Goal: Task Accomplishment & Management: Complete application form

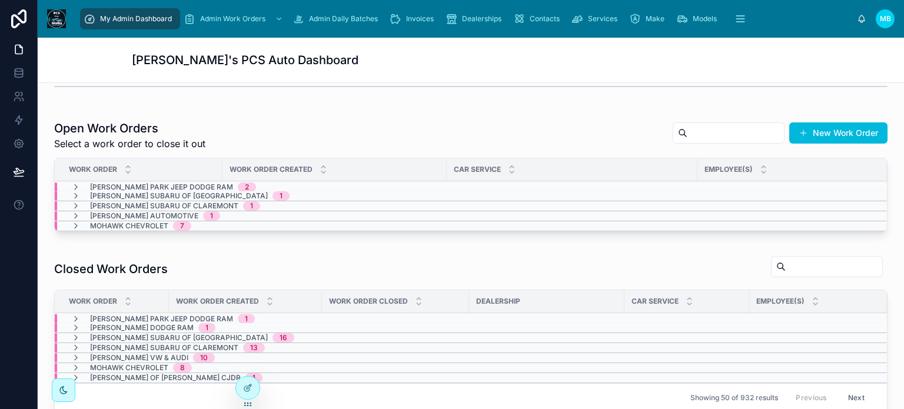
scroll to position [294, 0]
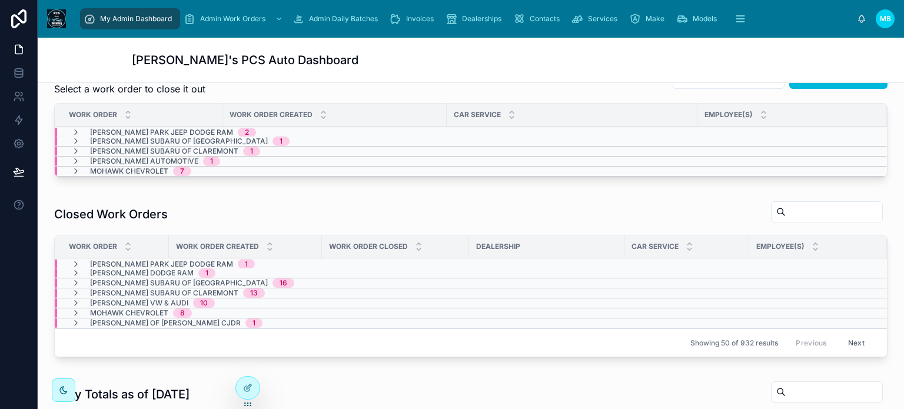
click at [76, 170] on icon at bounding box center [75, 171] width 9 height 9
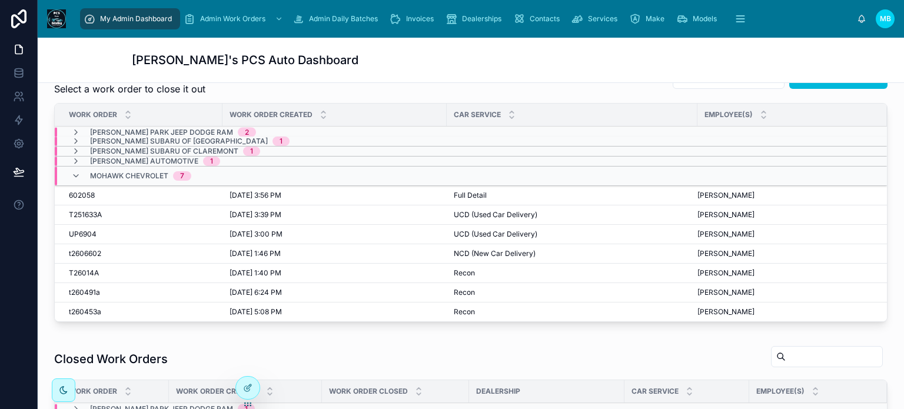
click at [78, 252] on span "t2606602" at bounding box center [85, 253] width 32 height 9
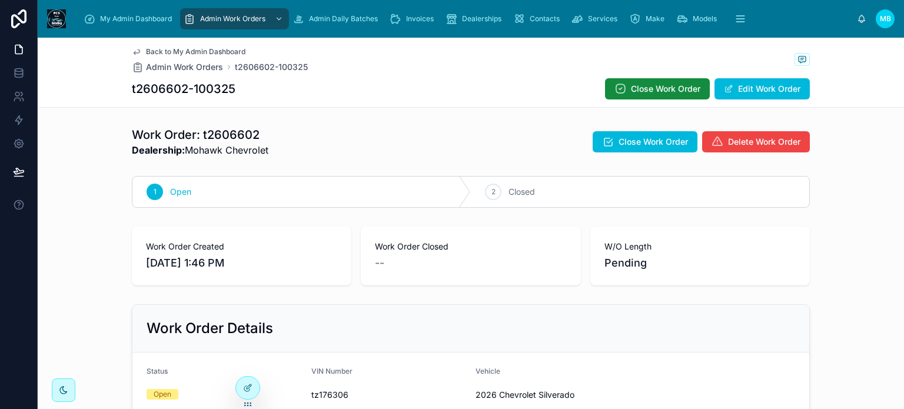
click at [755, 150] on button "Delete Work Order" at bounding box center [756, 141] width 108 height 21
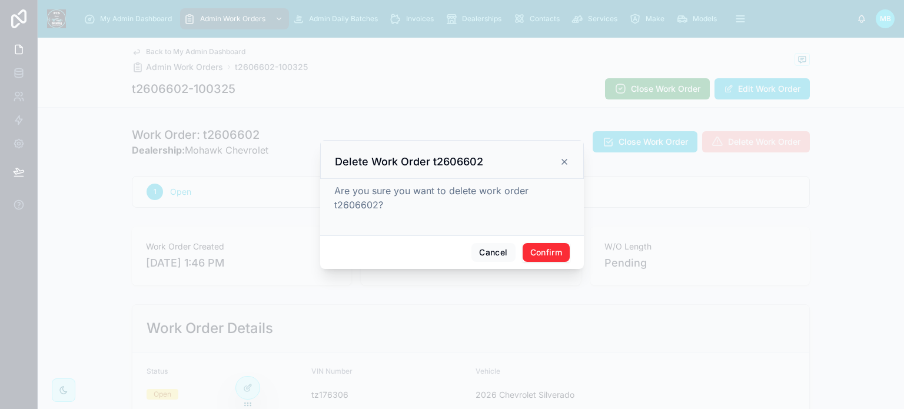
click at [543, 256] on button "Confirm" at bounding box center [546, 252] width 47 height 19
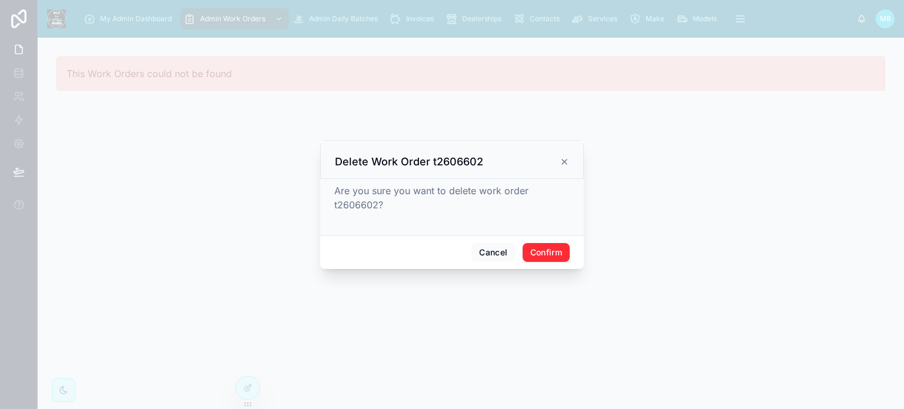
click at [548, 253] on button "Confirm" at bounding box center [546, 252] width 47 height 19
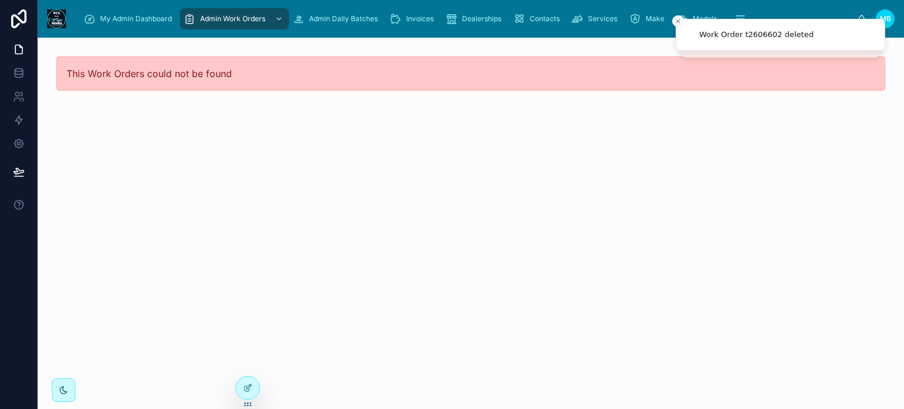
click at [97, 14] on div "My Admin Dashboard" at bounding box center [130, 18] width 93 height 19
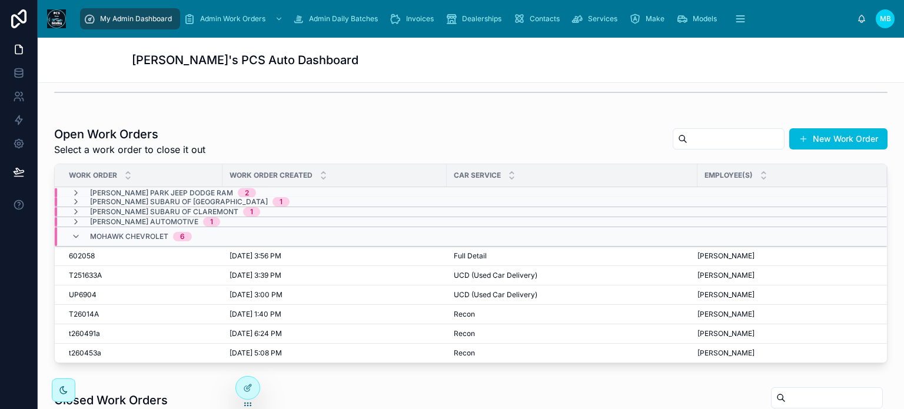
scroll to position [235, 0]
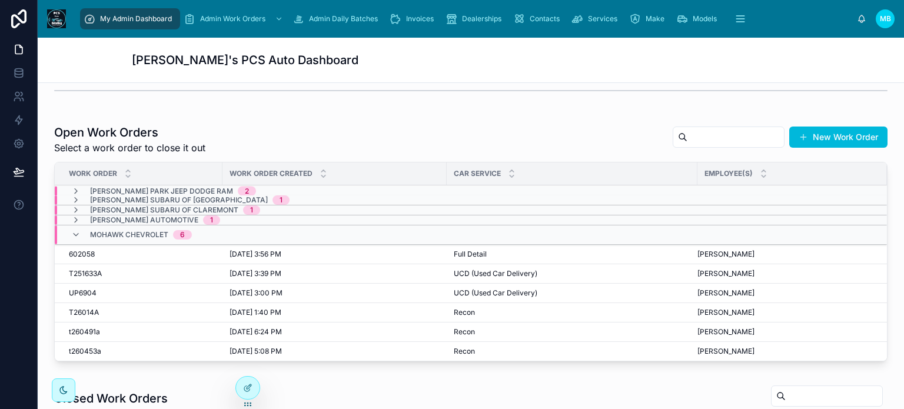
click at [73, 230] on icon at bounding box center [75, 234] width 9 height 9
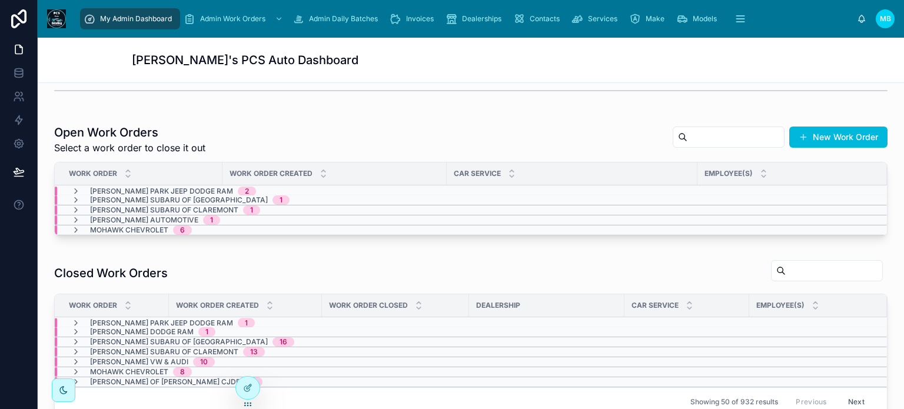
click at [74, 198] on icon at bounding box center [75, 199] width 9 height 9
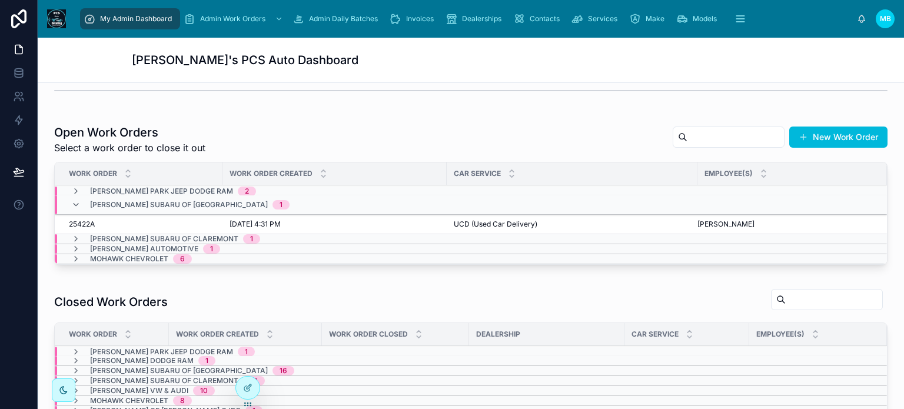
click at [75, 204] on icon at bounding box center [75, 204] width 9 height 9
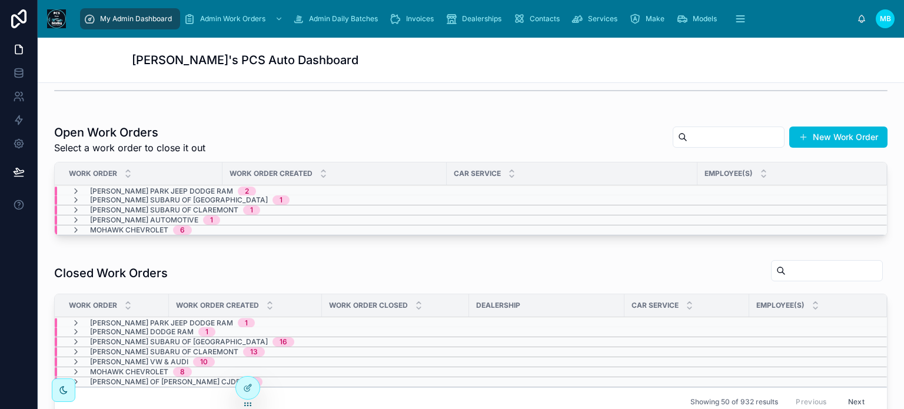
click at [75, 337] on icon at bounding box center [75, 341] width 9 height 9
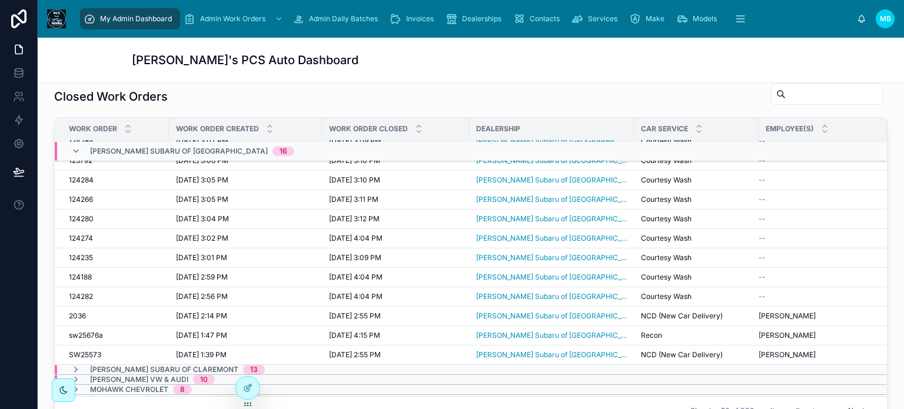
scroll to position [131, 0]
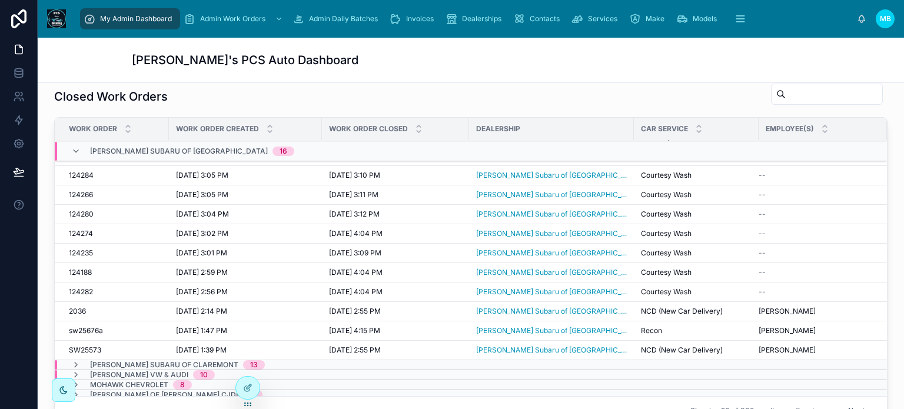
click at [83, 346] on span "SW25573" at bounding box center [85, 350] width 32 height 9
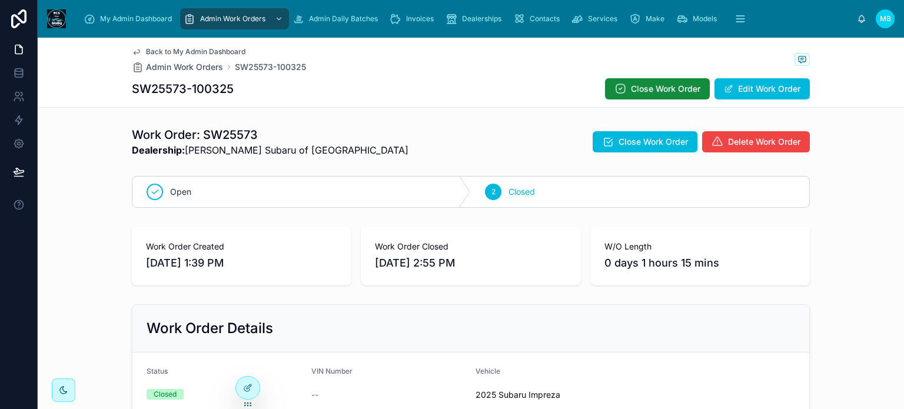
scroll to position [177, 0]
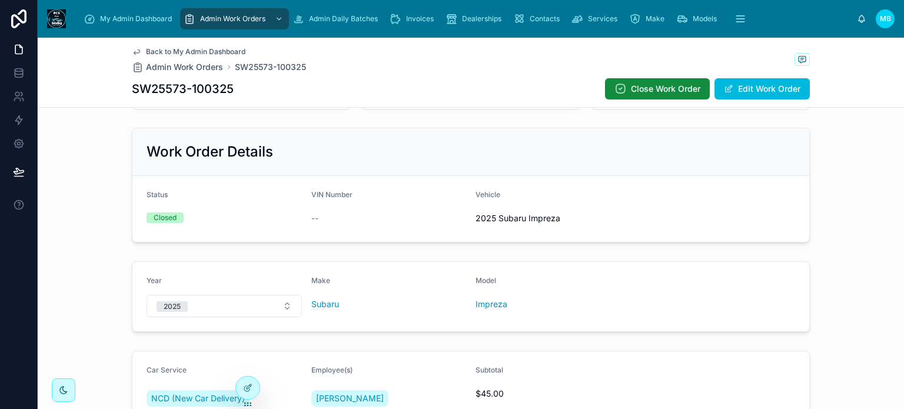
click at [770, 93] on button "Edit Work Order" at bounding box center [762, 88] width 95 height 21
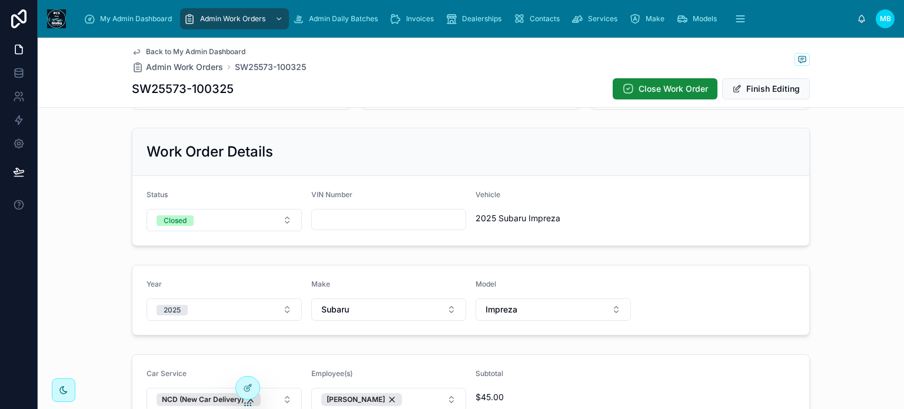
click at [334, 220] on input "text" at bounding box center [389, 219] width 154 height 16
type input "********"
click at [758, 89] on button "Finish Editing" at bounding box center [766, 88] width 88 height 21
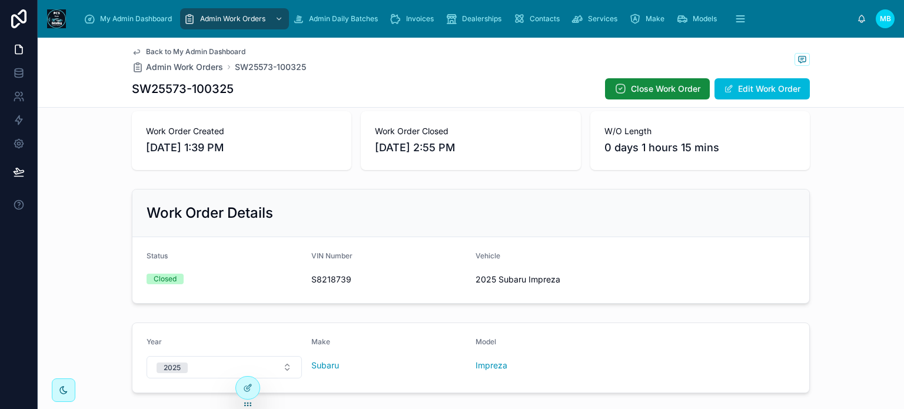
scroll to position [0, 0]
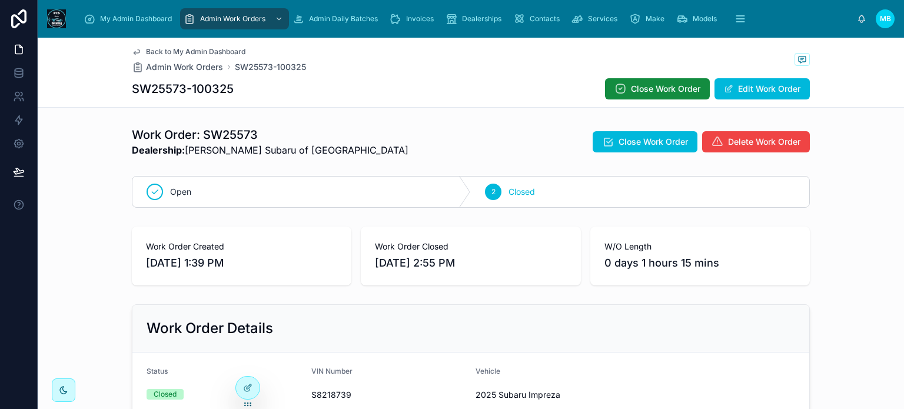
click at [130, 15] on span "My Admin Dashboard" at bounding box center [136, 18] width 72 height 9
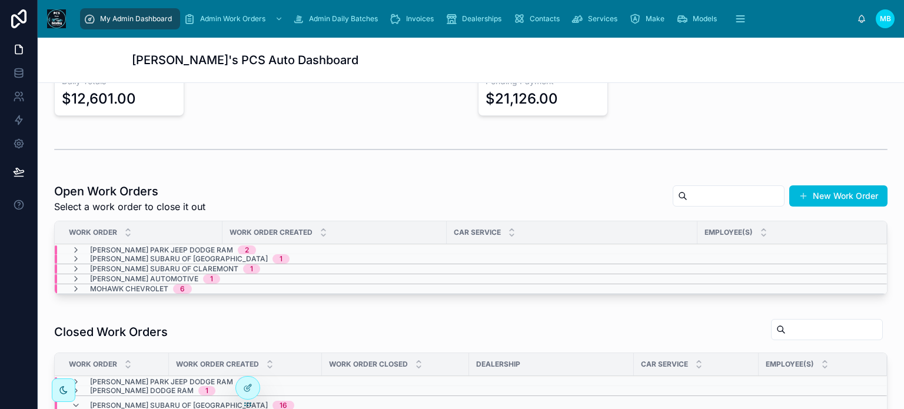
scroll to position [235, 0]
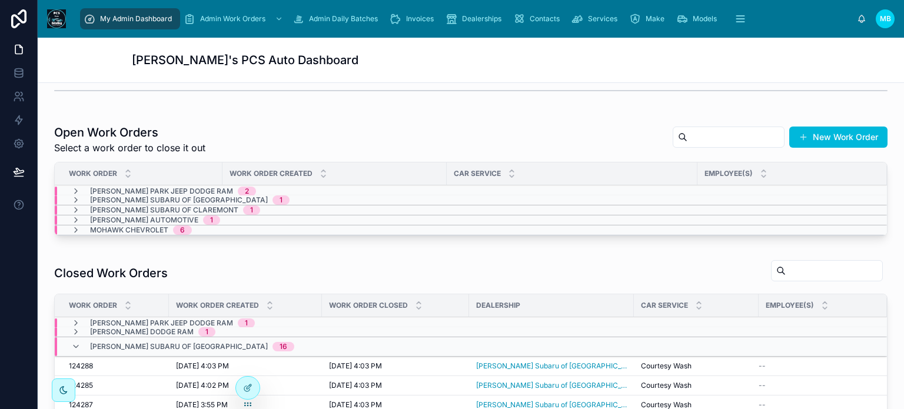
click at [75, 217] on icon at bounding box center [75, 219] width 9 height 9
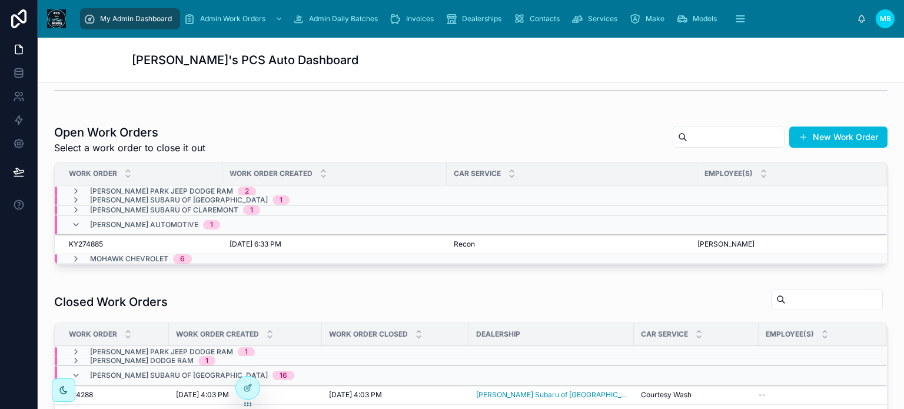
click at [818, 134] on button "New Work Order" at bounding box center [838, 137] width 98 height 21
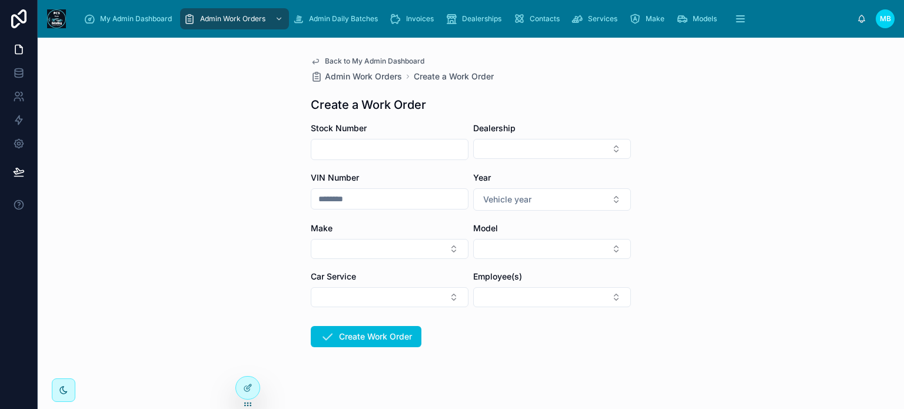
click at [322, 145] on input "text" at bounding box center [389, 149] width 157 height 16
type input "****"
click at [525, 149] on button "Select Button" at bounding box center [552, 149] width 158 height 20
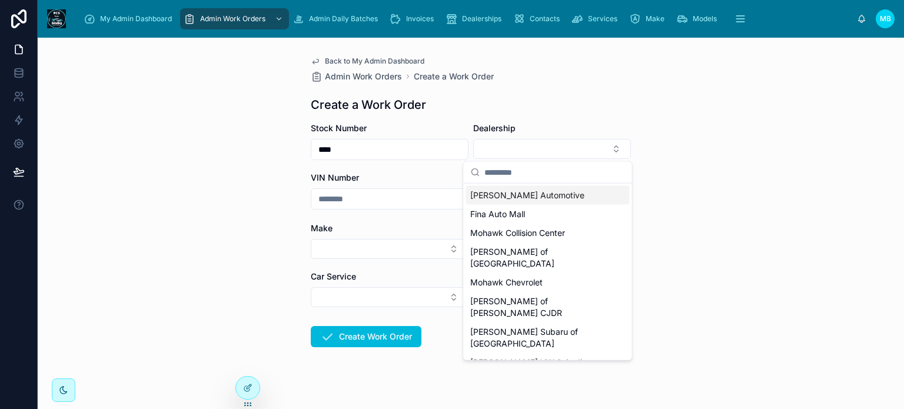
click at [512, 197] on span "Mackey Automotive" at bounding box center [527, 196] width 114 height 12
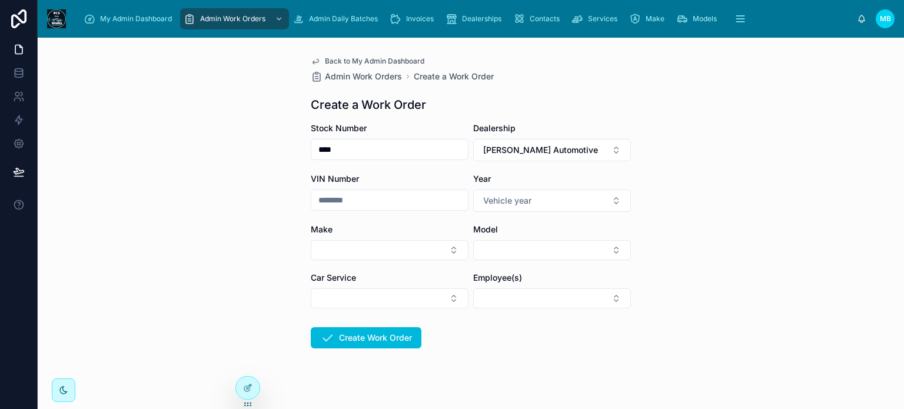
click at [323, 195] on input "text" at bounding box center [389, 200] width 157 height 16
type input "******"
click at [494, 196] on span "Vehicle year" at bounding box center [507, 201] width 48 height 12
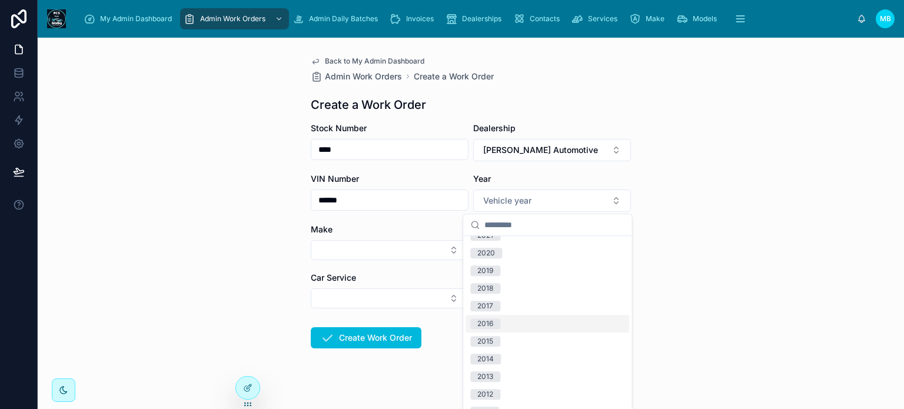
click at [484, 322] on div "2016" at bounding box center [485, 323] width 16 height 11
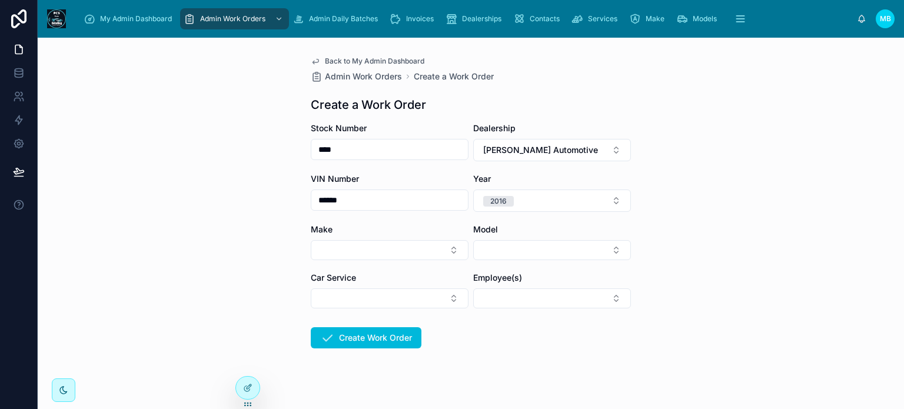
click at [311, 248] on button "Select Button" at bounding box center [390, 250] width 158 height 20
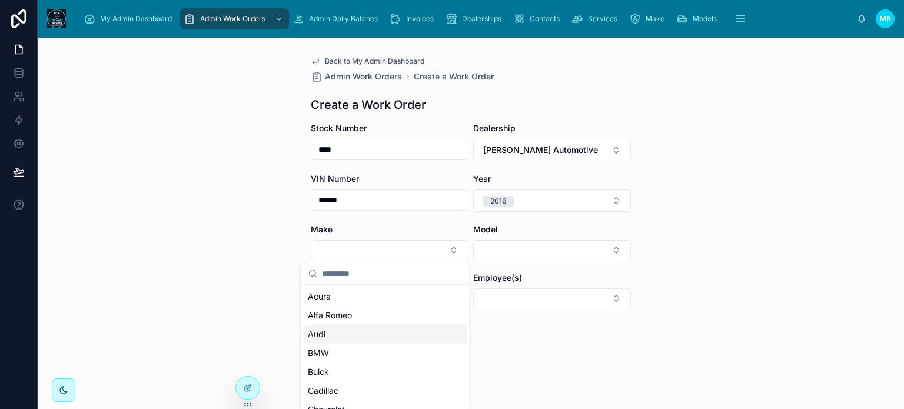
scroll to position [59, 0]
click at [335, 349] on span "Chevrolet" at bounding box center [326, 351] width 37 height 12
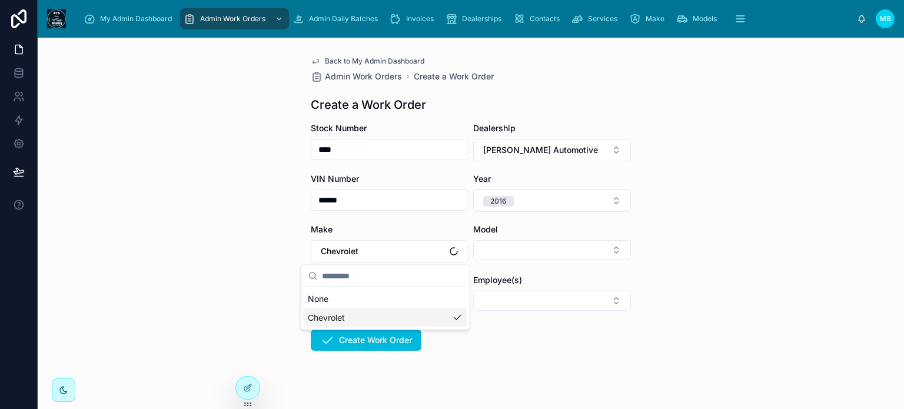
scroll to position [0, 0]
click at [503, 248] on button "Select Button" at bounding box center [552, 250] width 158 height 20
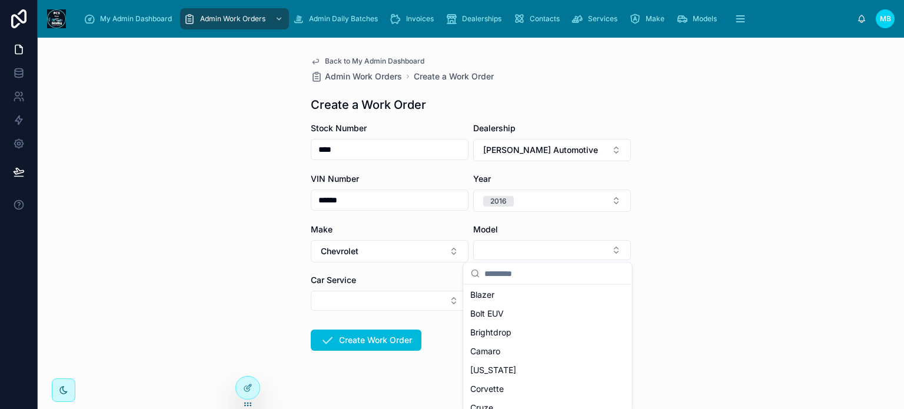
scroll to position [118, 0]
click at [479, 370] on span "Cruze" at bounding box center [481, 367] width 23 height 12
click at [354, 299] on button "Select Button" at bounding box center [390, 301] width 158 height 20
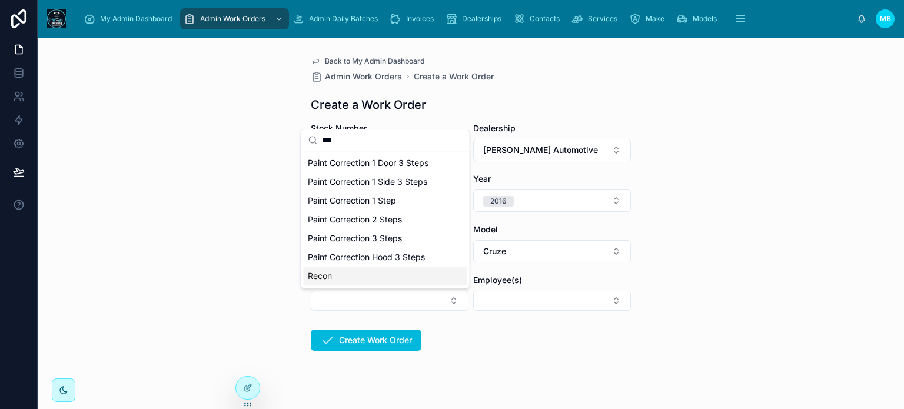
type input "***"
click at [316, 277] on span "Recon" at bounding box center [320, 276] width 24 height 12
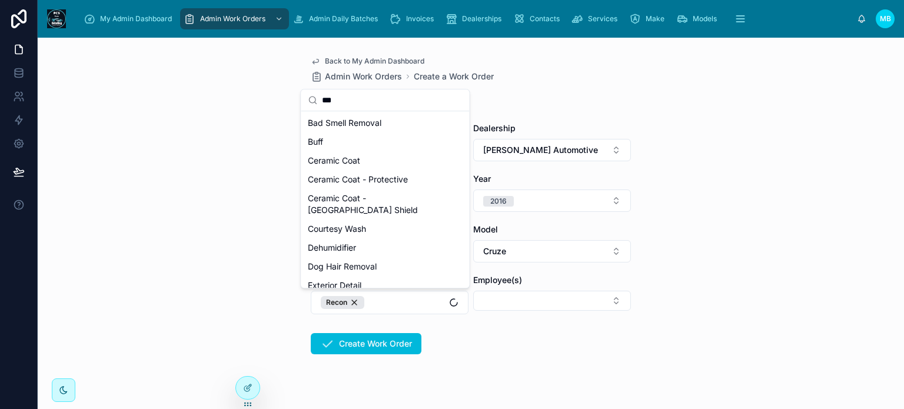
click at [545, 350] on form "Stock Number **** Dealership Mackey Automotive VIN Number ****** Year 2016 Make…" at bounding box center [471, 275] width 320 height 307
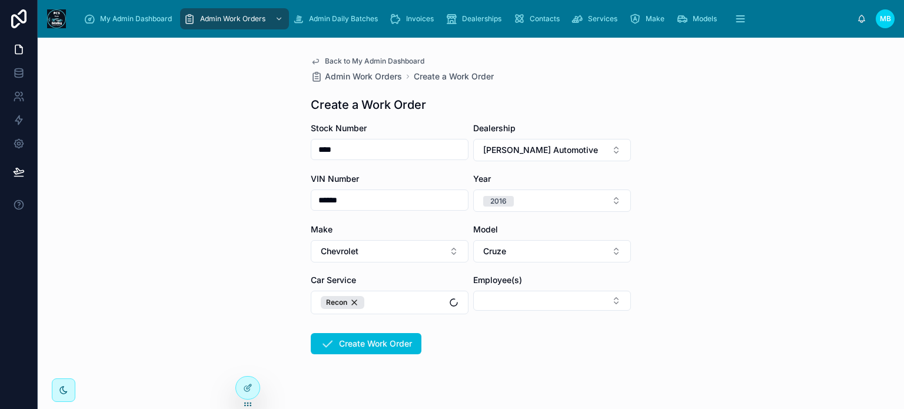
click at [518, 304] on button "Select Button" at bounding box center [552, 301] width 158 height 20
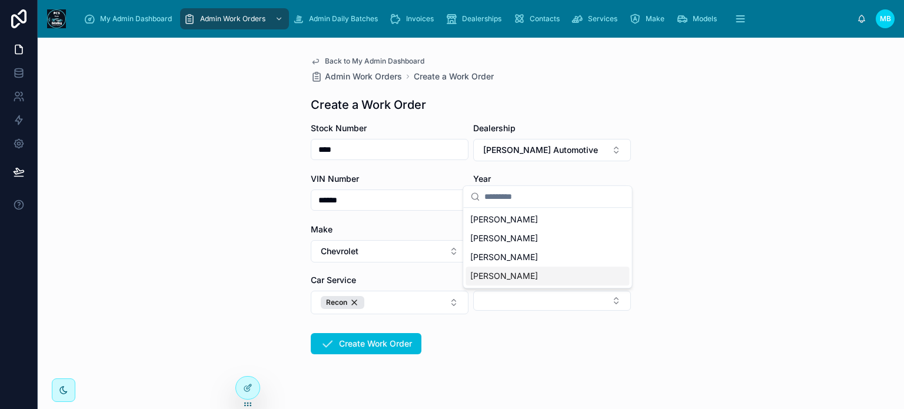
click at [500, 277] on span "Gustavo" at bounding box center [504, 276] width 68 height 12
click at [492, 357] on div "My Admin Dashboard Admin Work Orders Admin Daily Batches Invoices Dealerships C…" at bounding box center [471, 204] width 867 height 409
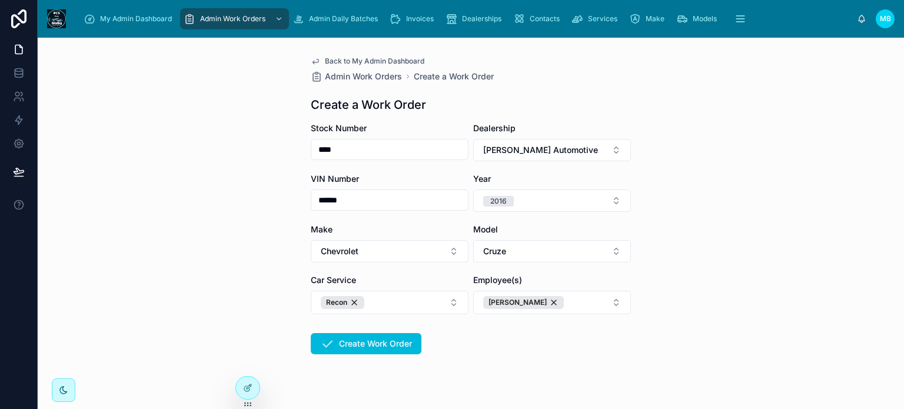
click at [364, 339] on button "Create Work Order" at bounding box center [366, 343] width 111 height 21
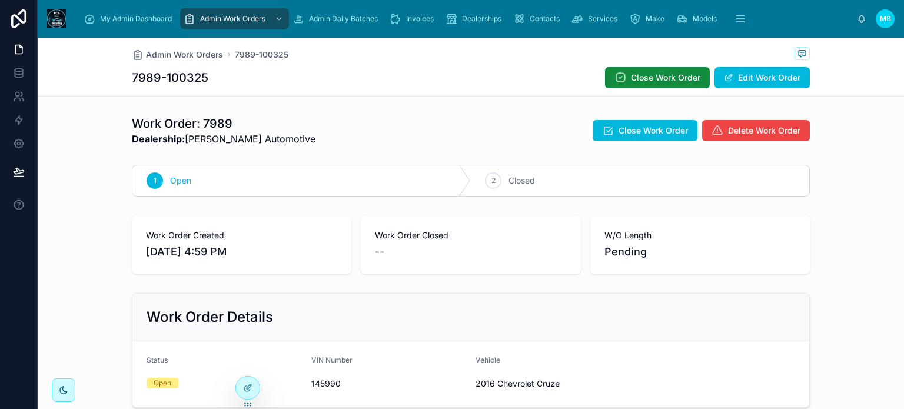
drag, startPoint x: 97, startPoint y: 14, endPoint x: 93, endPoint y: 1, distance: 13.0
click at [97, 14] on div "My Admin Dashboard" at bounding box center [130, 18] width 93 height 19
